Goal: Information Seeking & Learning: Compare options

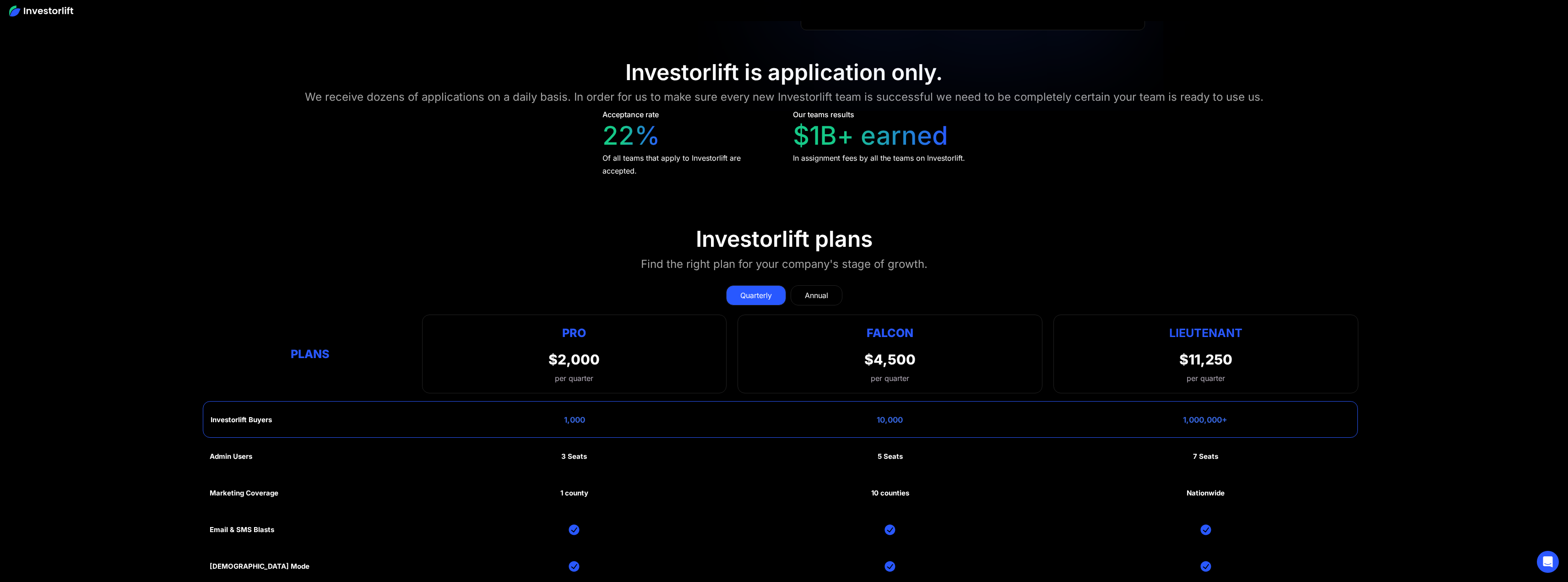
scroll to position [5354, 0]
click at [824, 288] on div "Annual" at bounding box center [817, 294] width 24 height 11
click at [762, 288] on div "Quarterly" at bounding box center [756, 294] width 32 height 11
click at [808, 290] on div "Annual" at bounding box center [817, 294] width 24 height 11
click at [762, 283] on link "Quarterly" at bounding box center [755, 294] width 60 height 20
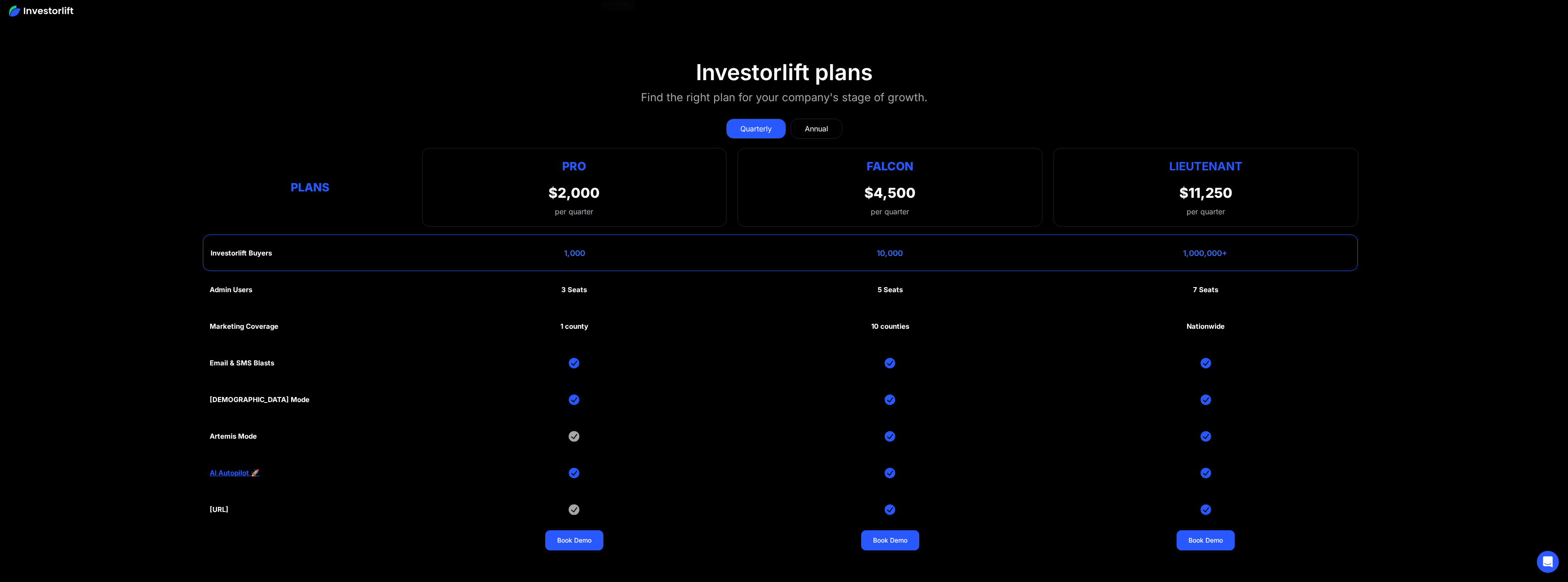
scroll to position [5537, 0]
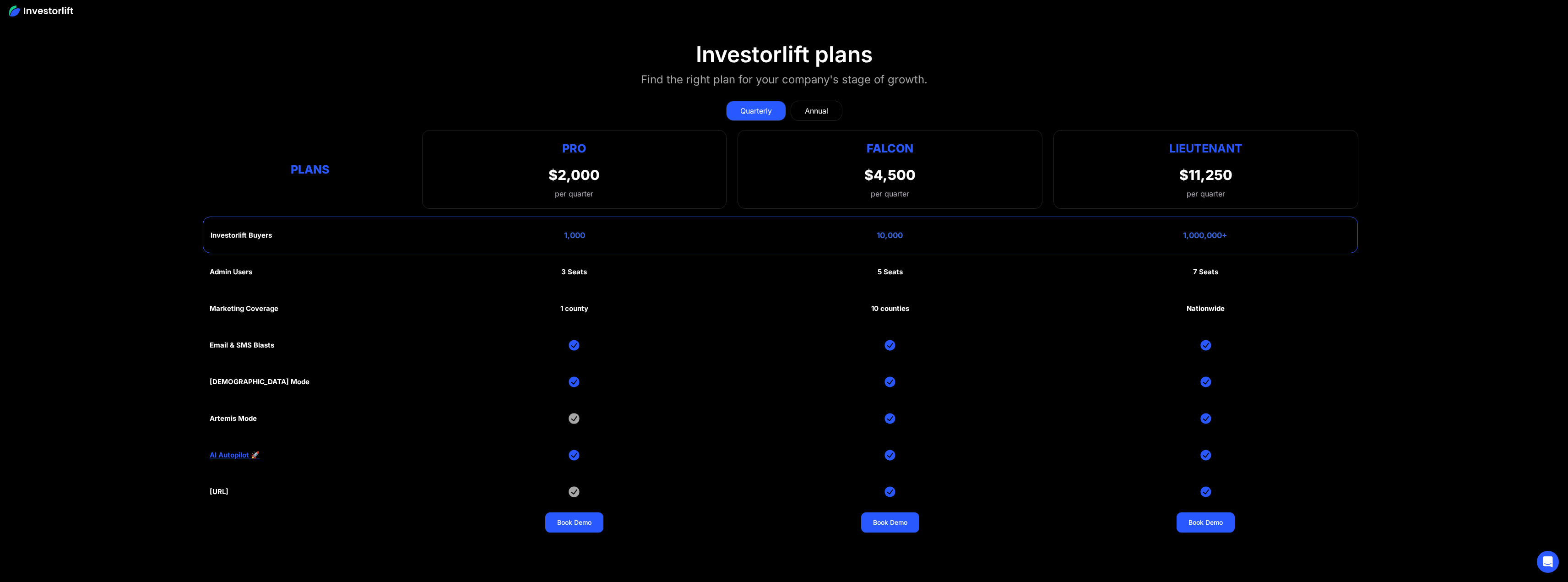
click at [803, 104] on link "Annual" at bounding box center [816, 111] width 51 height 20
click at [767, 105] on div "Quarterly" at bounding box center [756, 110] width 32 height 11
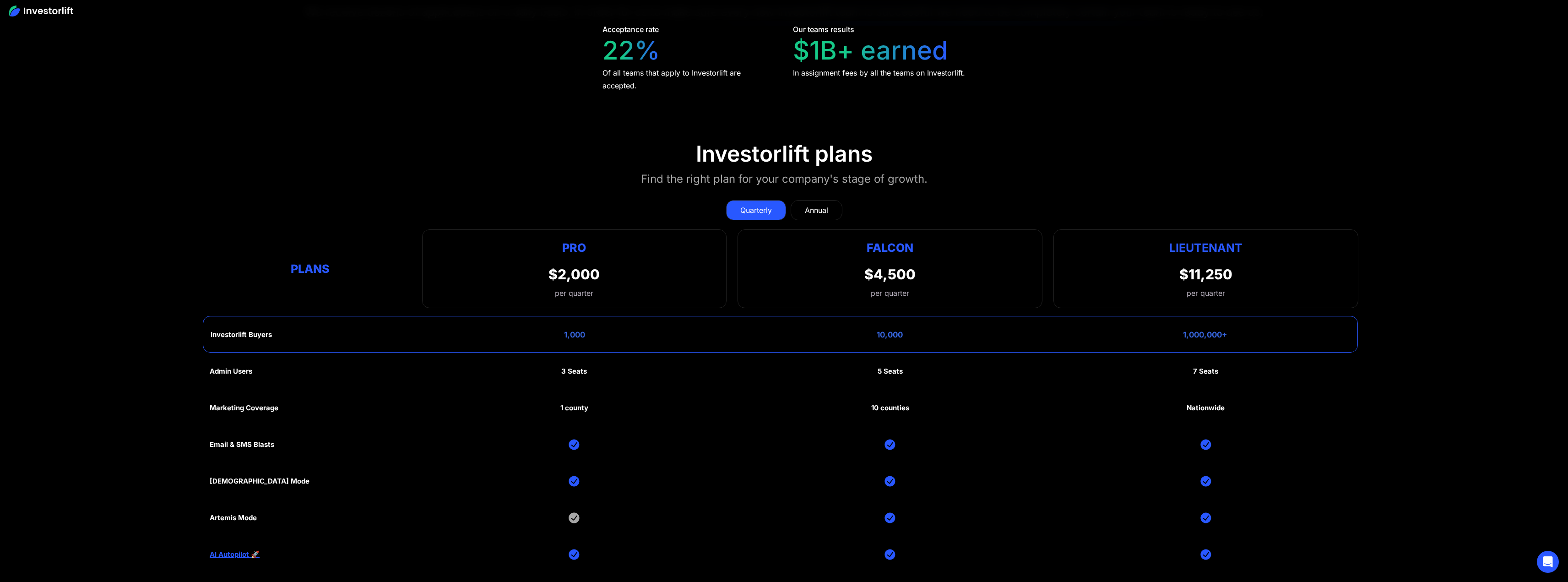
scroll to position [5280, 0]
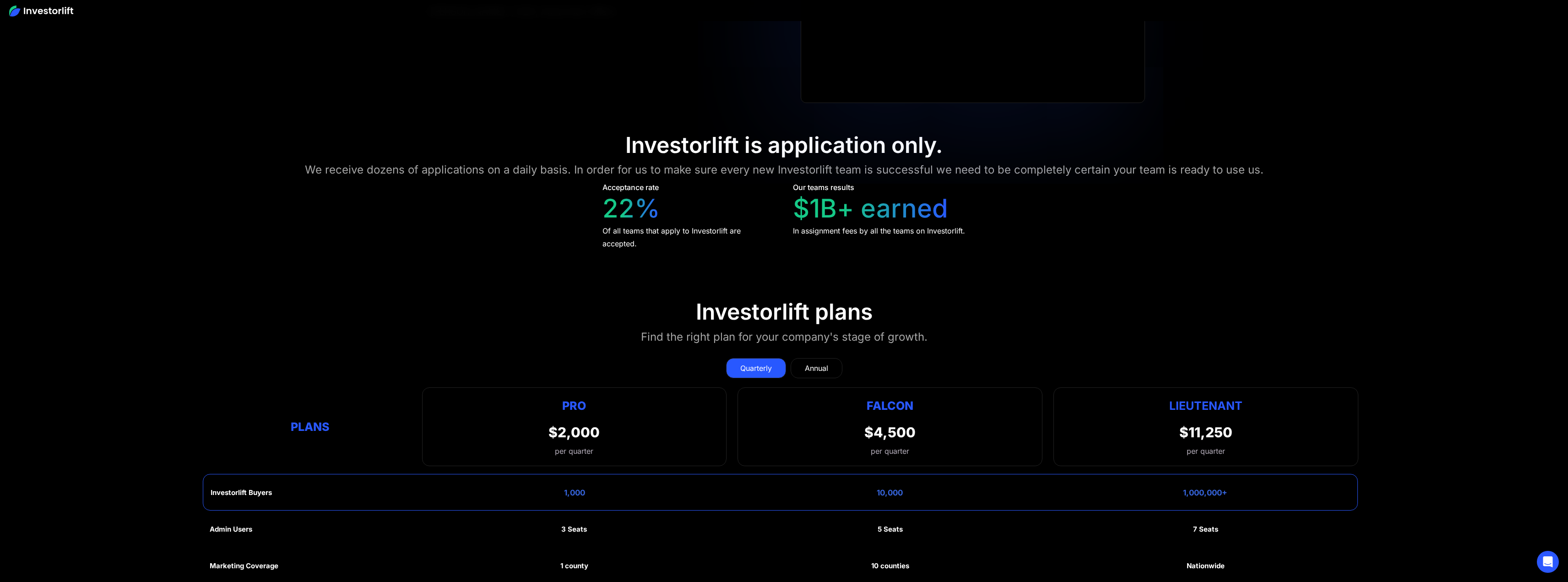
click at [807, 362] on div "Annual" at bounding box center [817, 368] width 24 height 11
click at [782, 360] on link "Quarterly" at bounding box center [755, 368] width 60 height 20
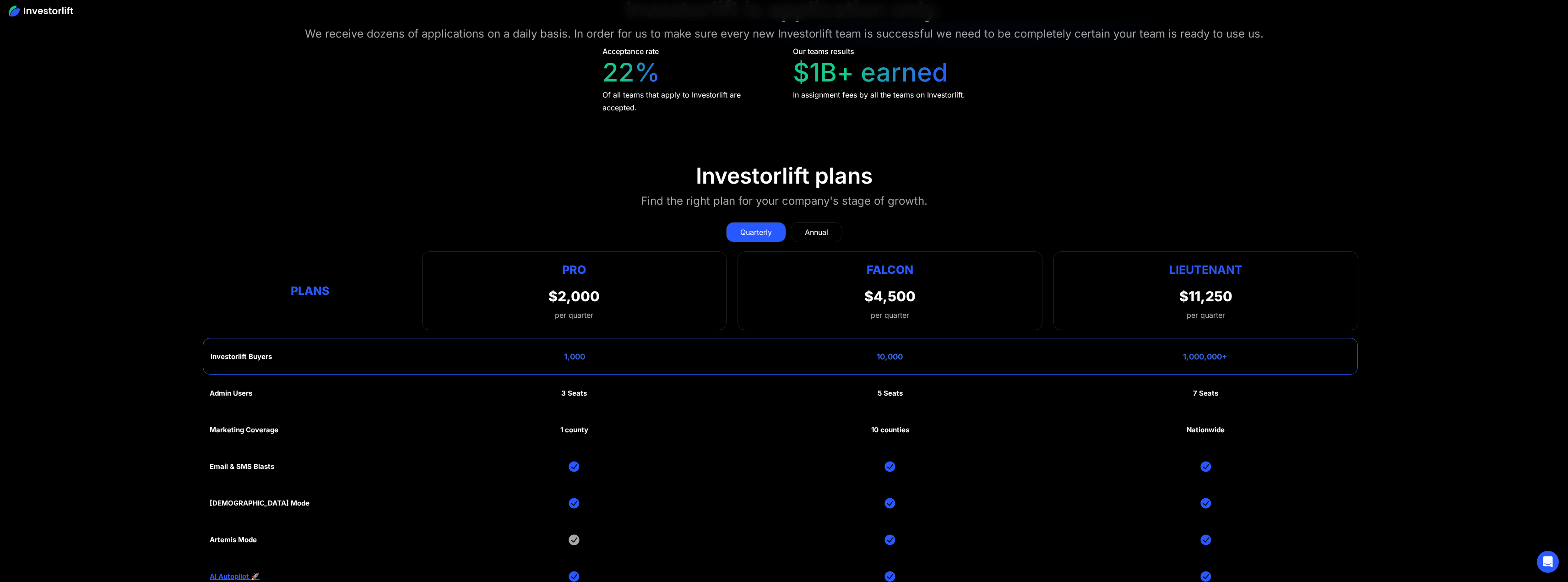
scroll to position [5417, 0]
drag, startPoint x: 604, startPoint y: 62, endPoint x: 645, endPoint y: 61, distance: 41.0
click at [647, 62] on div "22%" at bounding box center [631, 71] width 58 height 30
click at [617, 59] on div "22%" at bounding box center [631, 71] width 58 height 30
click at [676, 66] on div "Acceptance rate 22% Of all teams that apply to Investorlift are accepted." at bounding box center [689, 78] width 173 height 68
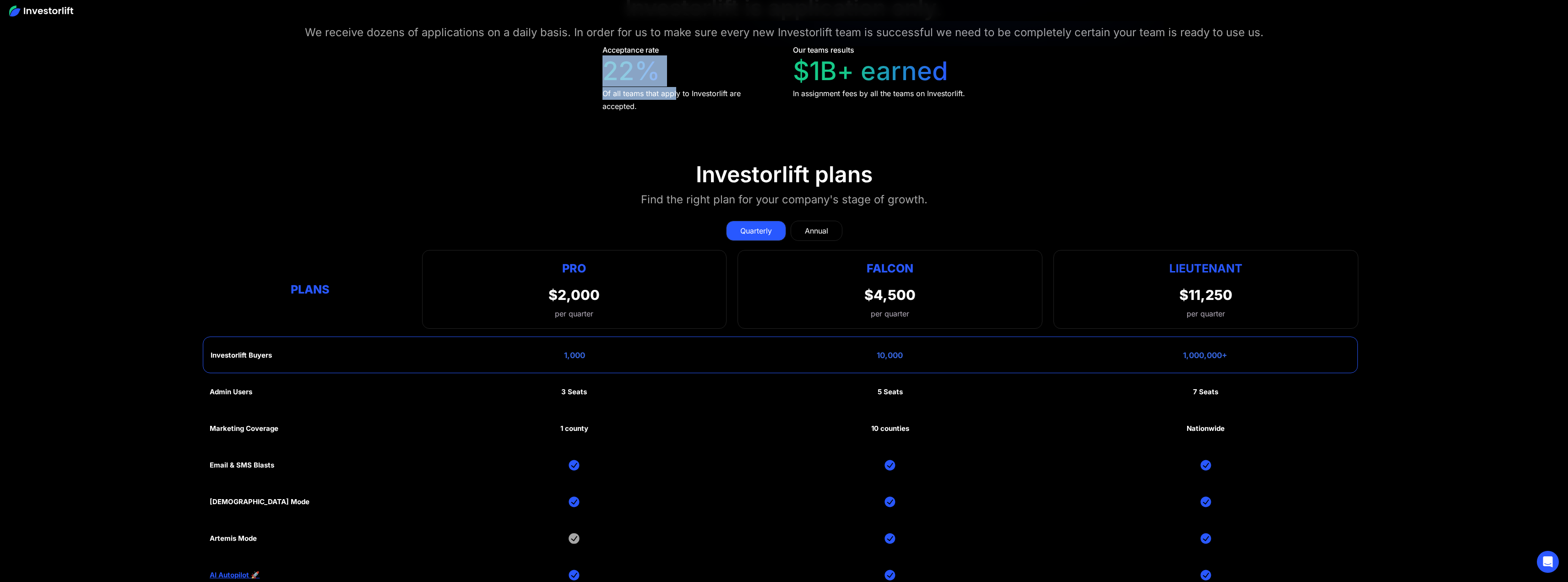
drag, startPoint x: 583, startPoint y: 61, endPoint x: 675, endPoint y: 66, distance: 92.1
click at [705, 74] on div "Acceptance rate 22% Of all teams that apply to Investorlift are accepted." at bounding box center [689, 78] width 173 height 68
click at [808, 225] on div "Annual" at bounding box center [817, 230] width 24 height 11
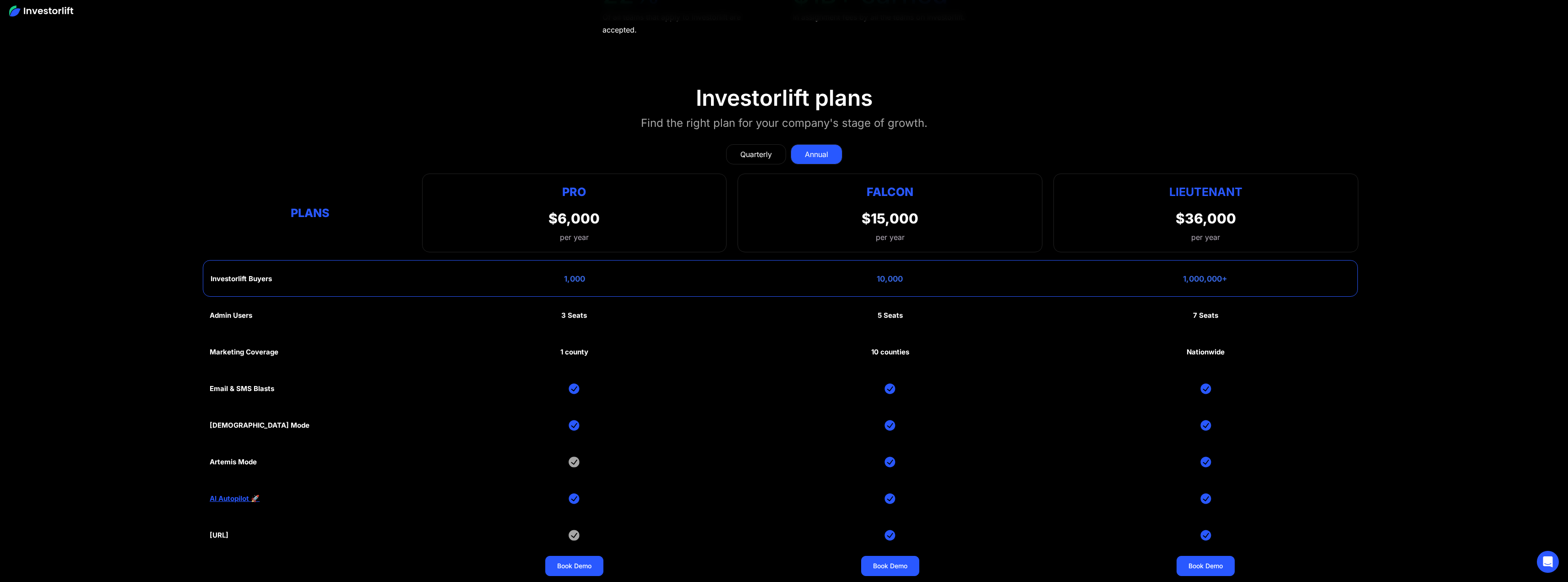
scroll to position [5554, 0]
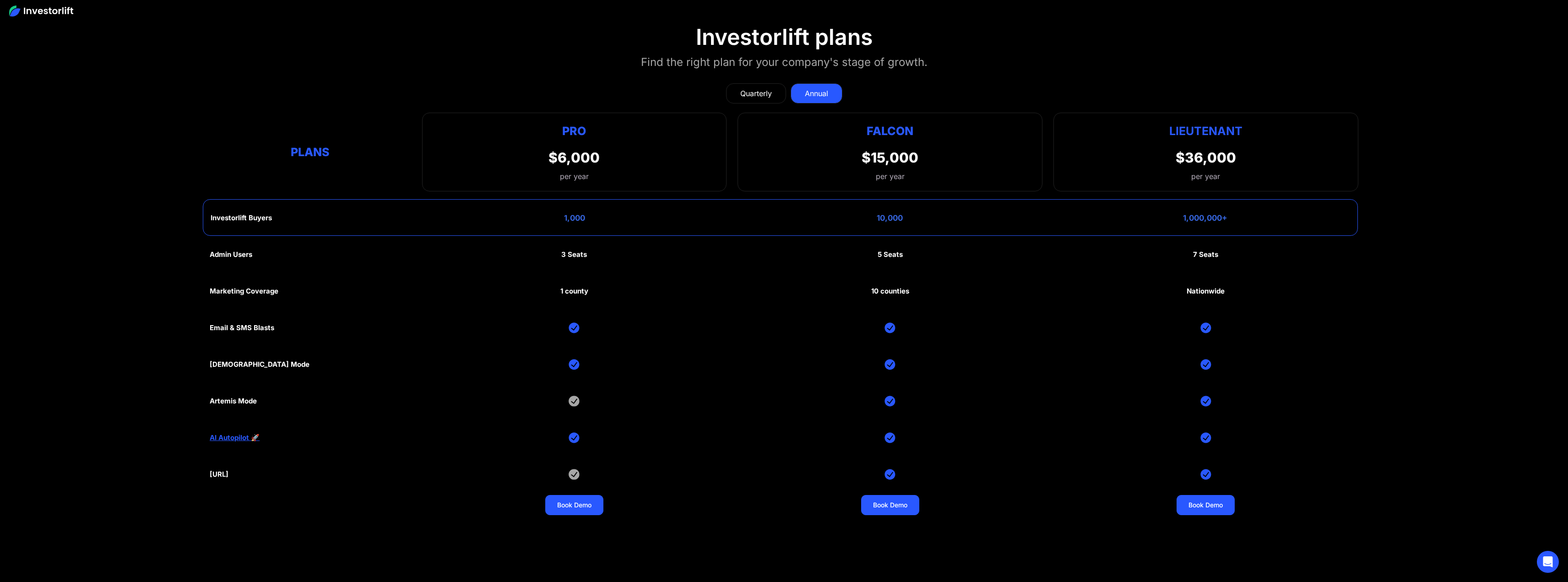
click at [1239, 238] on div "Admin Users 3 Seats 5 Seats 7 Seats Marketing Coverage 1 county 10 counties Nat…" at bounding box center [783, 383] width 1148 height 293
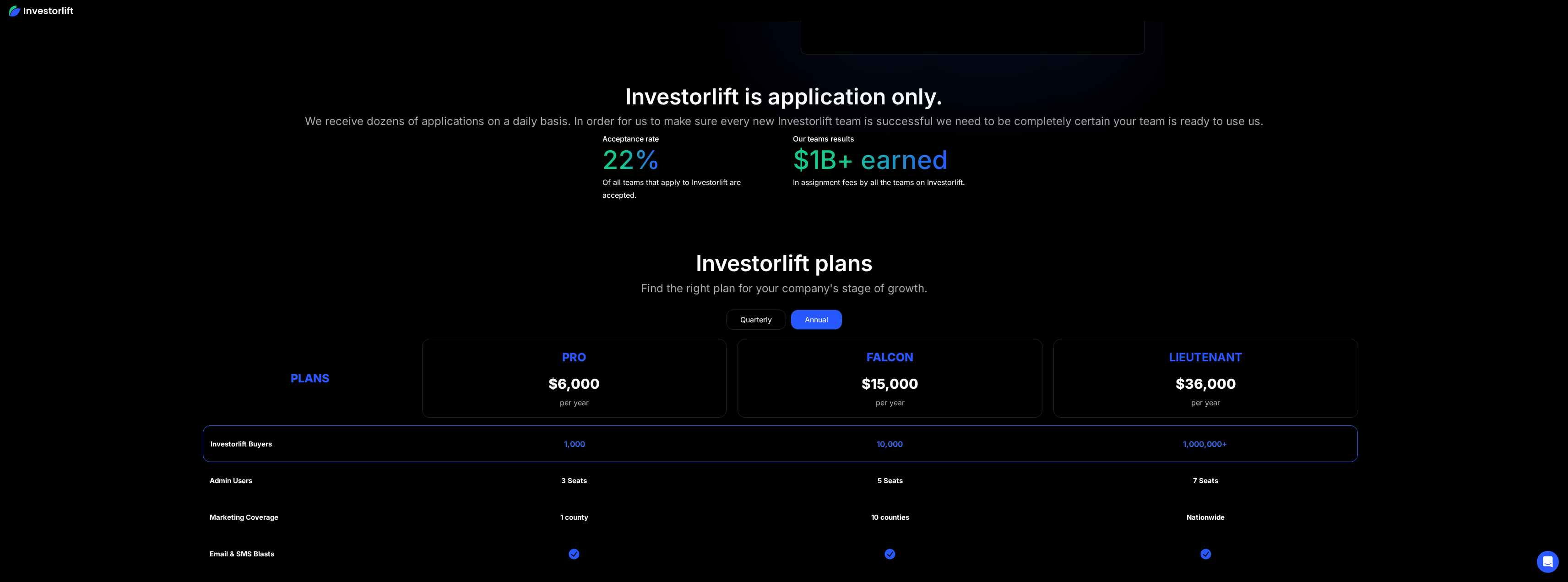
scroll to position [5509, 0]
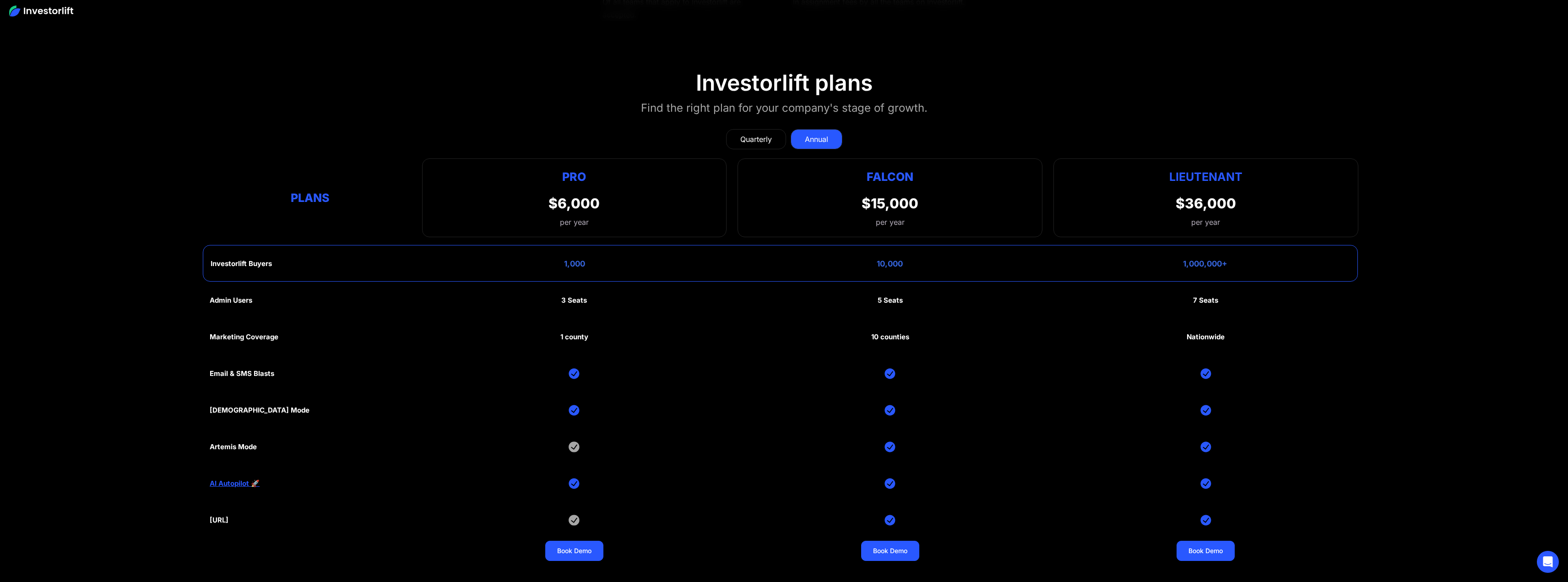
click at [567, 333] on div "1 county" at bounding box center [574, 337] width 28 height 8
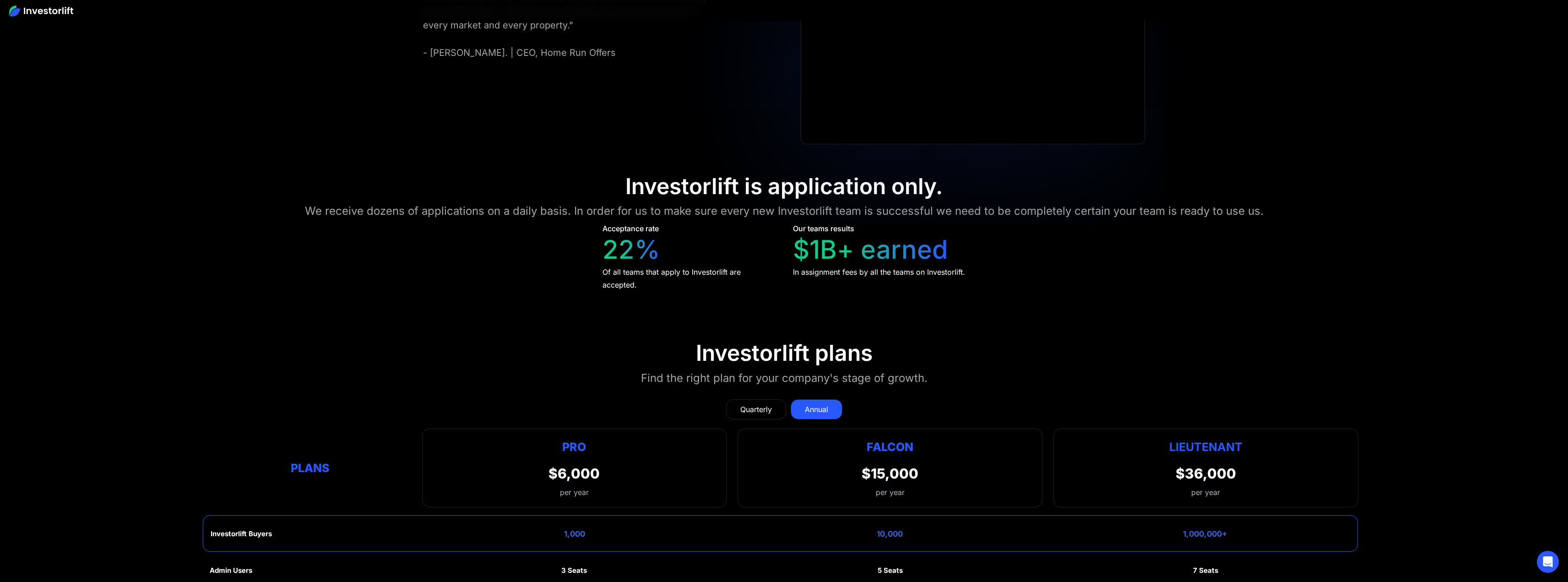
scroll to position [5097, 0]
